Goal: Find specific page/section: Find specific page/section

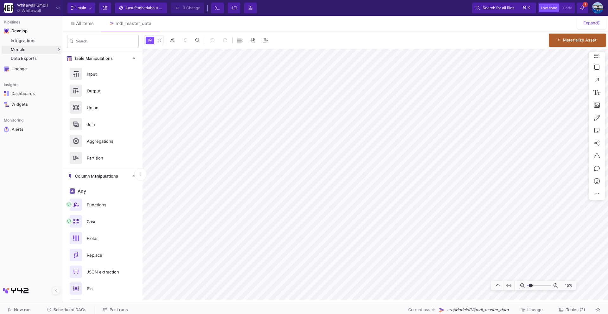
type input "-31"
click at [29, 41] on div "Integrations" at bounding box center [35, 40] width 49 height 5
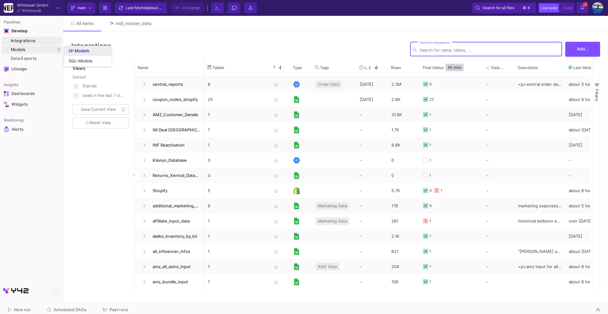
click at [67, 50] on link "UI-Models" at bounding box center [87, 51] width 47 height 10
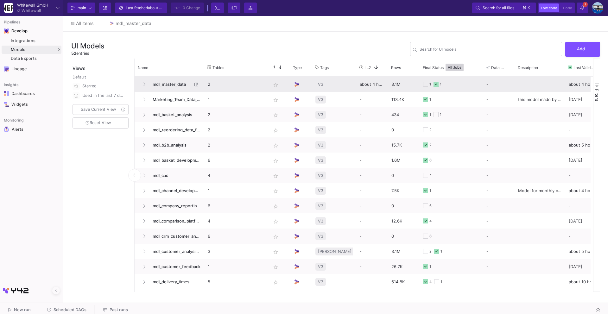
click at [156, 85] on span "mdl_master_data" at bounding box center [170, 84] width 43 height 15
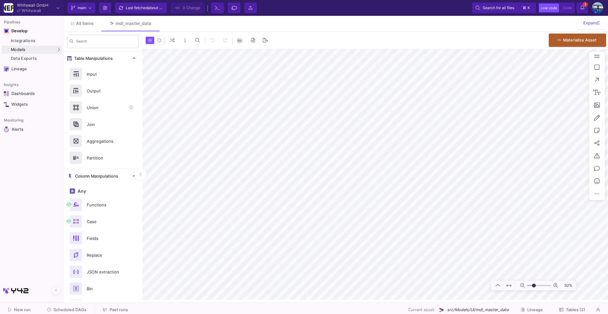
type input "-21"
click at [81, 60] on div "SQL-Models" at bounding box center [81, 61] width 24 height 5
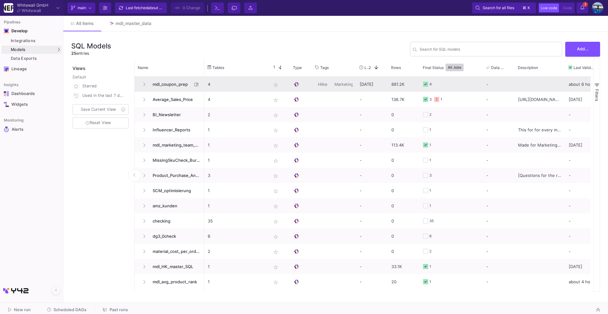
click at [174, 85] on span "mdl_coupon_prep" at bounding box center [170, 84] width 43 height 15
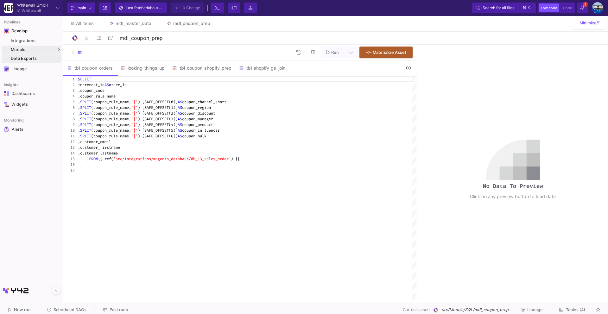
click at [39, 58] on div "Data Exports" at bounding box center [35, 58] width 49 height 5
